Goal: Task Accomplishment & Management: Manage account settings

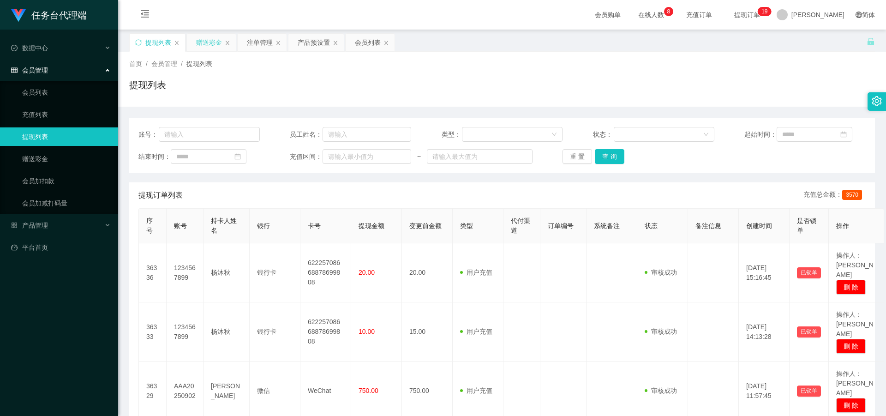
click at [209, 42] on div "赠送彩金" at bounding box center [209, 43] width 26 height 18
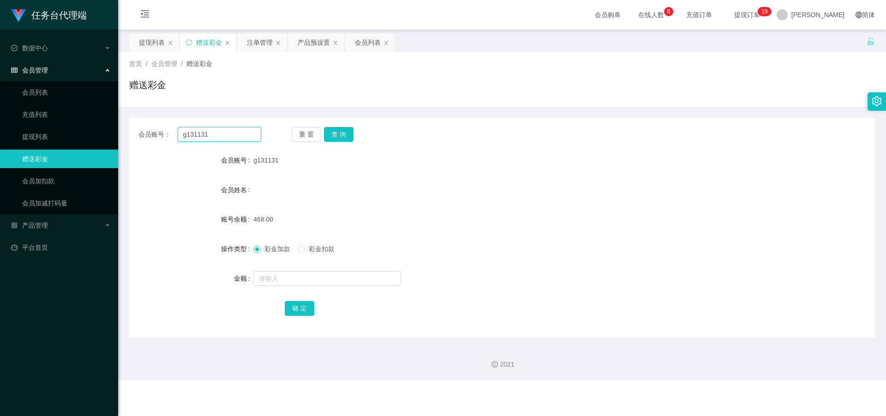
drag, startPoint x: 214, startPoint y: 134, endPoint x: 188, endPoint y: 134, distance: 26.3
click at [164, 134] on div "会员账号： g131131" at bounding box center [199, 134] width 123 height 15
paste input "zxc123300"
click at [331, 135] on button "查 询" at bounding box center [339, 134] width 30 height 15
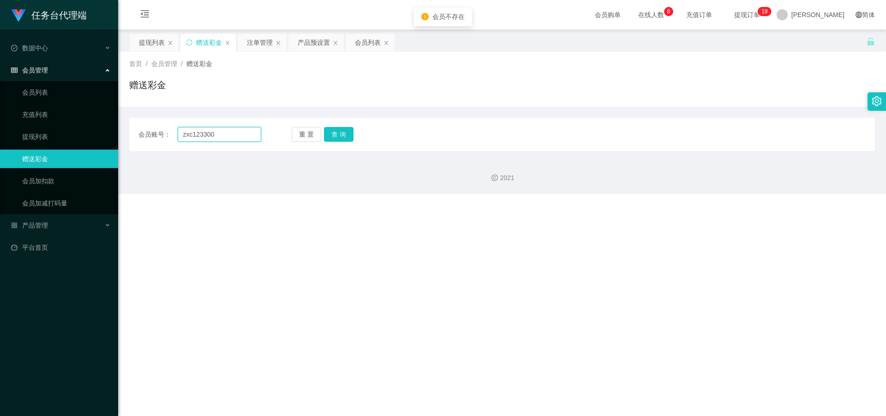
click at [232, 130] on input "zxc123300" at bounding box center [219, 134] width 83 height 15
drag, startPoint x: 161, startPoint y: 134, endPoint x: 154, endPoint y: 134, distance: 7.4
click at [154, 134] on div "会员账号： zxc123300" at bounding box center [199, 134] width 123 height 15
click at [334, 130] on button "查 询" at bounding box center [339, 134] width 30 height 15
drag, startPoint x: 159, startPoint y: 140, endPoint x: 255, endPoint y: 141, distance: 95.9
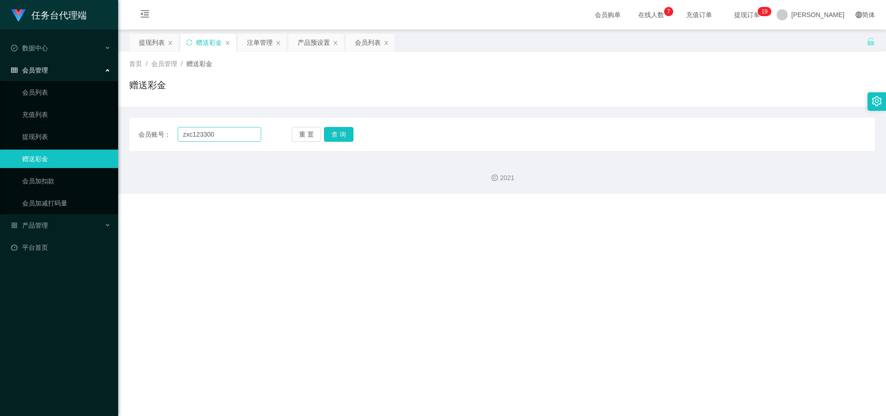
click at [155, 140] on div "会员账号： zxc123300 重 置 查 询 会员账号 g131131 会员姓名 账号余额 468.00 操作类型 彩金加款 彩金扣款 金额 确 定" at bounding box center [501, 134] width 745 height 33
drag, startPoint x: 226, startPoint y: 137, endPoint x: 180, endPoint y: 139, distance: 45.7
click at [165, 139] on div "会员账号： zxc123300" at bounding box center [199, 134] width 123 height 15
paste input "text"
type input "zxc123"
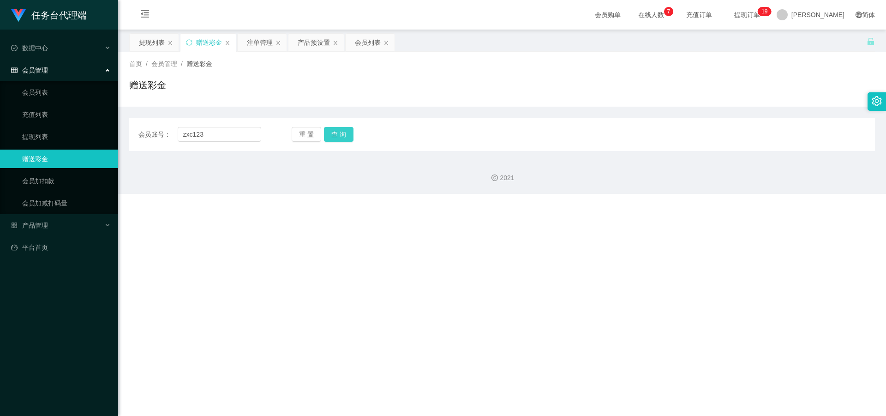
click at [327, 132] on button "查 询" at bounding box center [339, 134] width 30 height 15
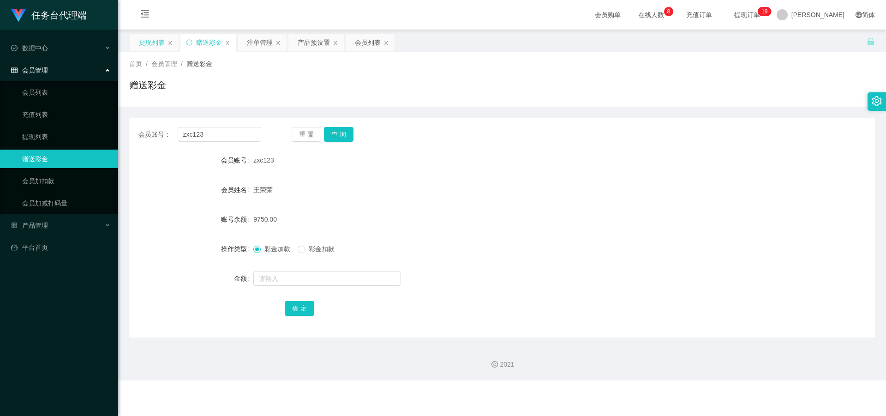
click at [154, 42] on div "提现列表" at bounding box center [152, 43] width 26 height 18
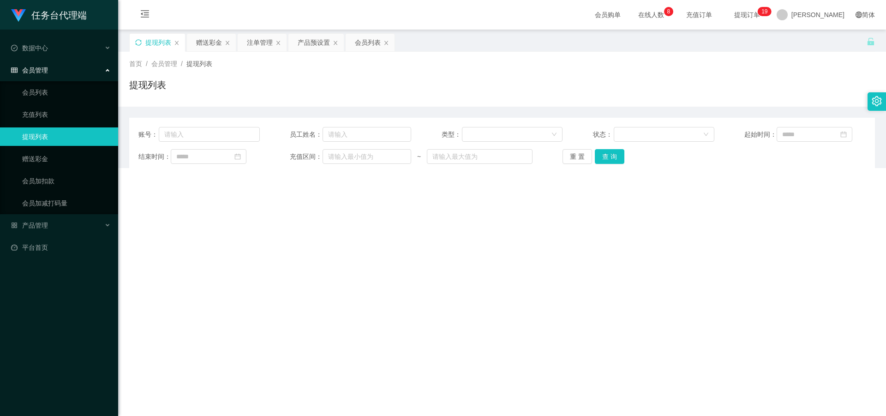
click at [141, 42] on icon "图标: sync" at bounding box center [138, 42] width 6 height 6
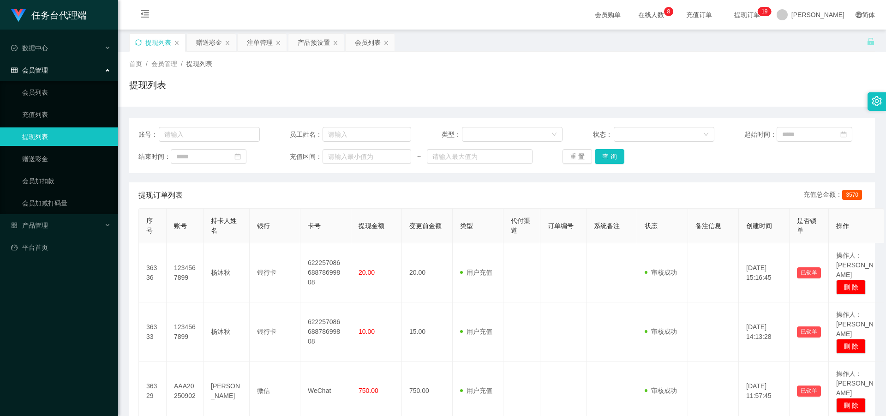
click at [137, 41] on icon "图标: sync" at bounding box center [138, 42] width 6 height 6
click at [140, 40] on icon "图标: sync" at bounding box center [138, 42] width 6 height 6
